Goal: Task Accomplishment & Management: Manage account settings

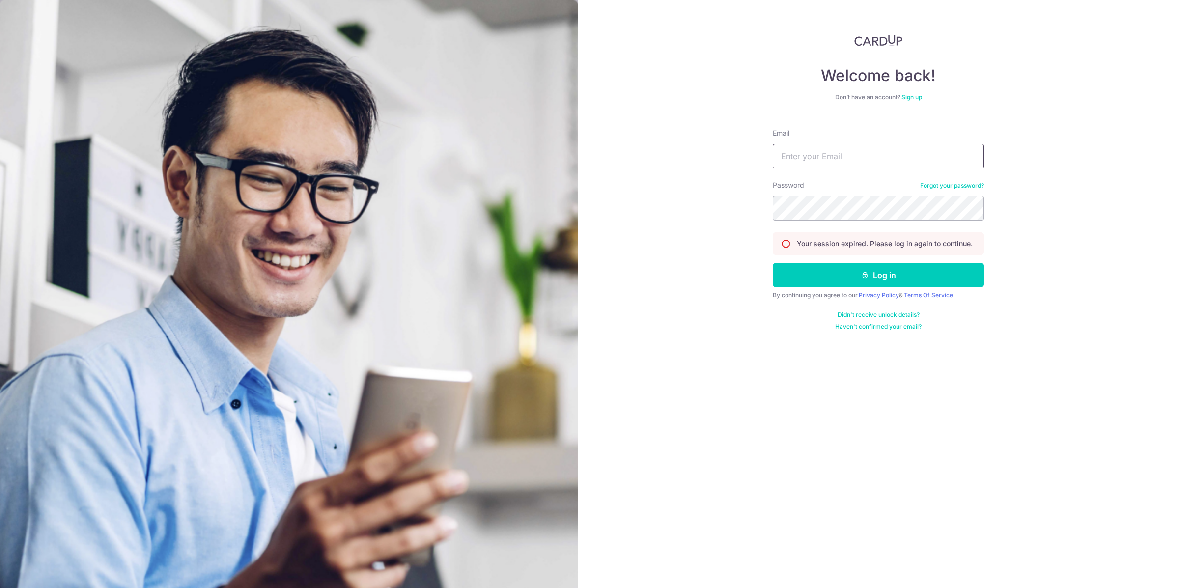
click at [873, 158] on input "Email" at bounding box center [878, 156] width 211 height 25
type input "[EMAIL_ADDRESS][DOMAIN_NAME]"
click at [859, 281] on button "Log in" at bounding box center [878, 275] width 211 height 25
